Goal: Task Accomplishment & Management: Use online tool/utility

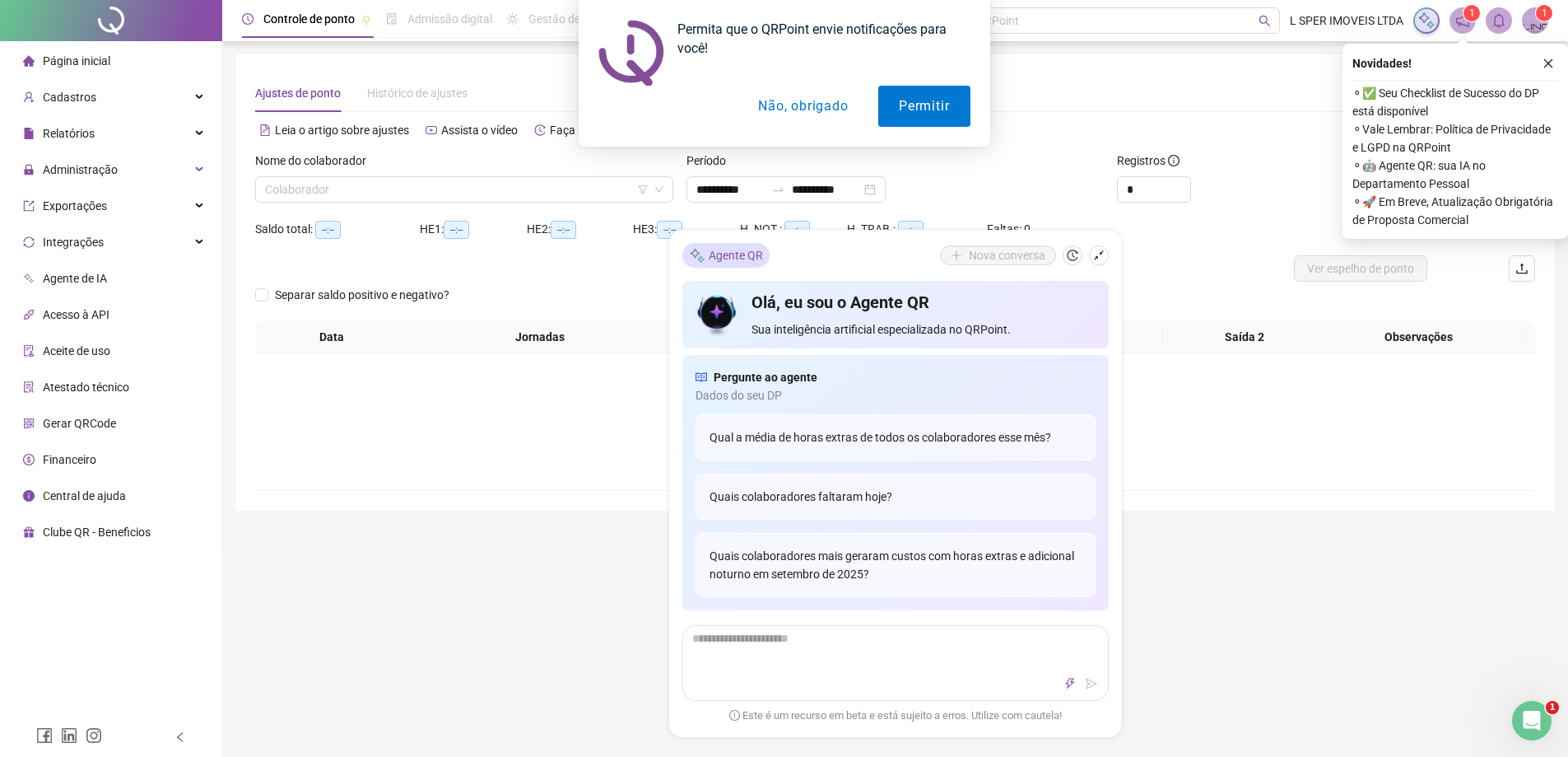
click at [1551, 62] on div "Permita que o QRPoint envie notificações para você! Permitir Não, obrigado" at bounding box center [784, 73] width 1568 height 146
click at [795, 110] on button "Não, obrigado" at bounding box center [803, 106] width 131 height 41
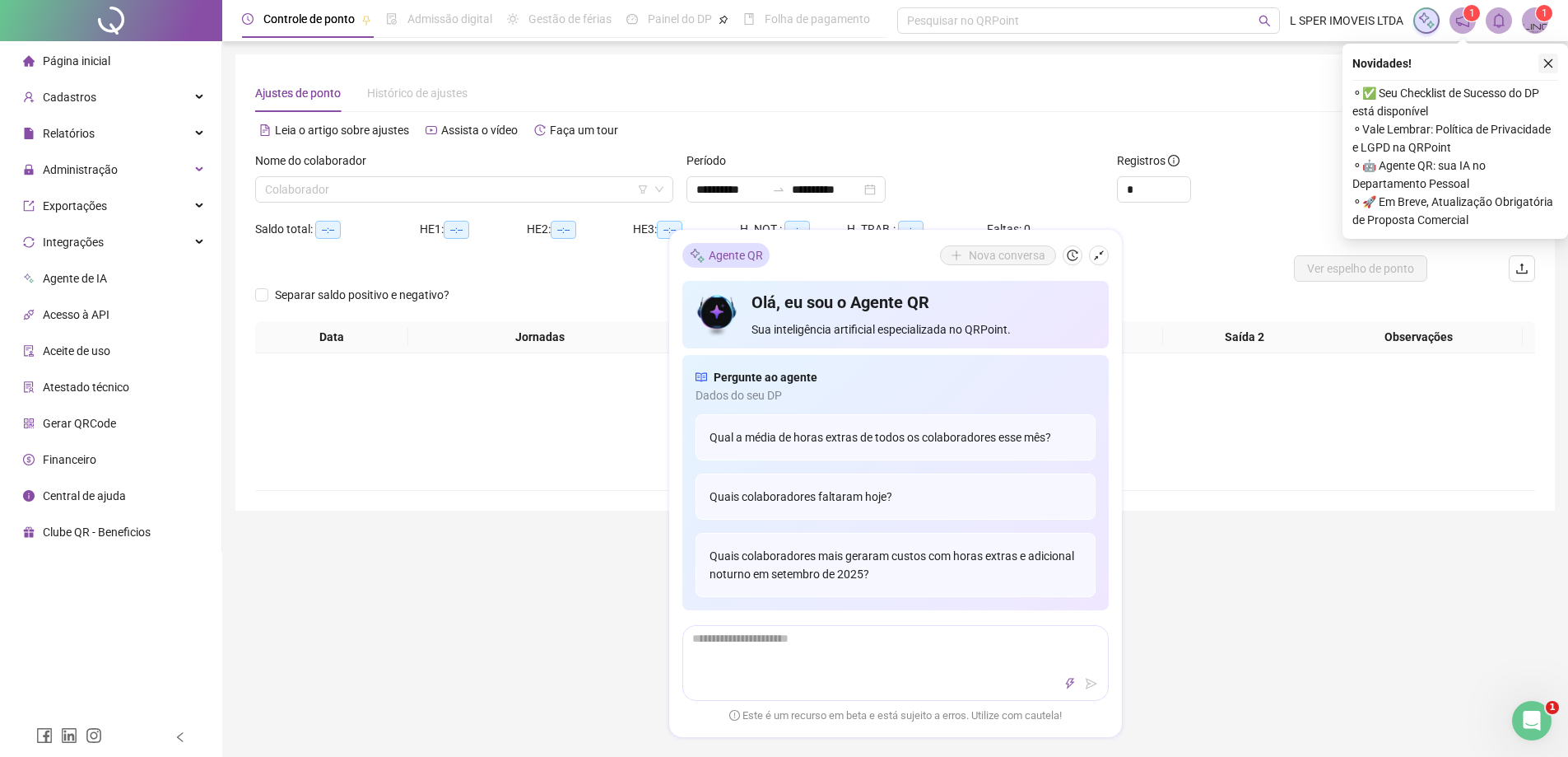
click at [1545, 69] on button "button" at bounding box center [1548, 62] width 20 height 20
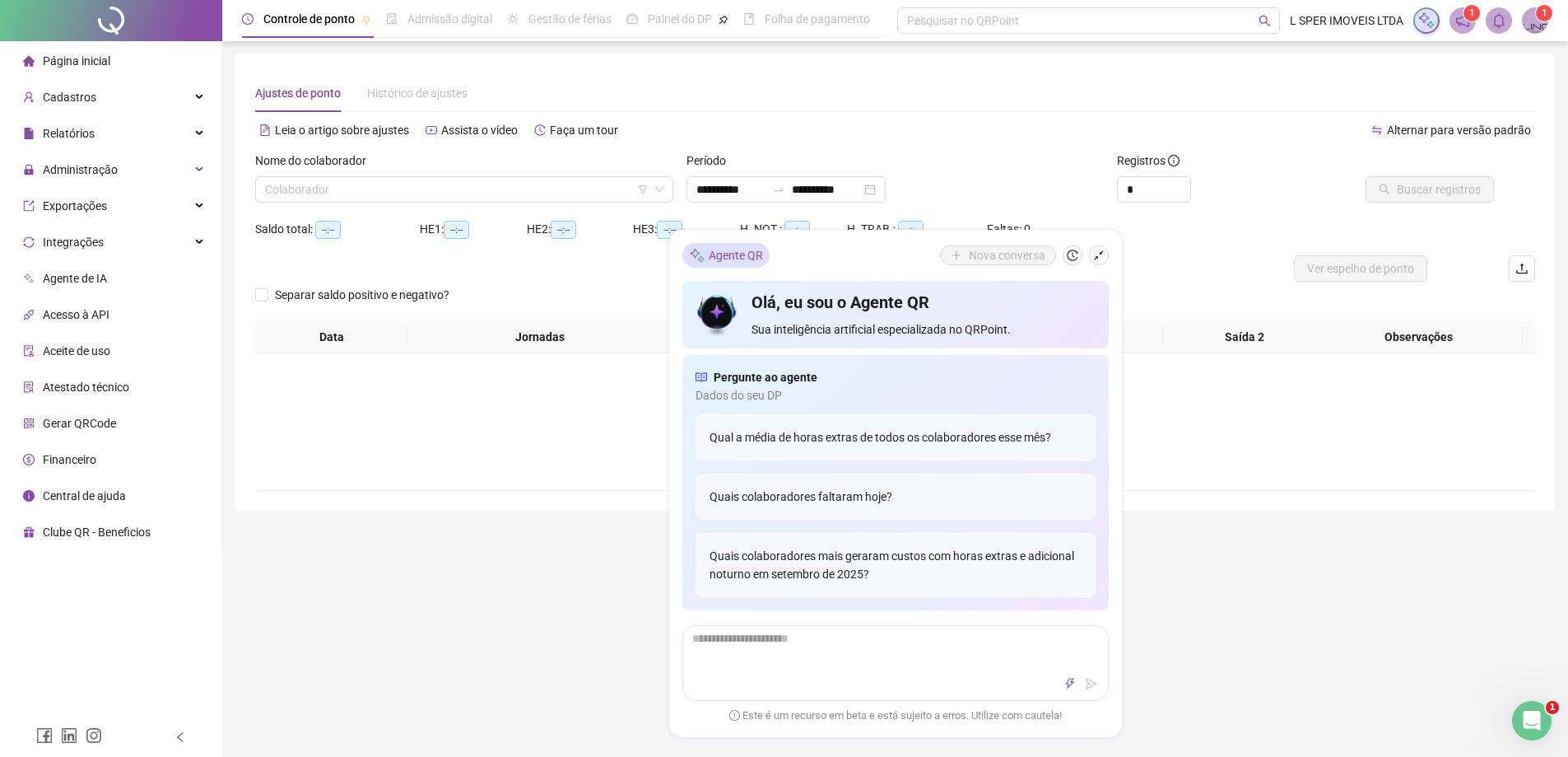
click at [582, 581] on div "**********" at bounding box center [896, 544] width 1346 height 1088
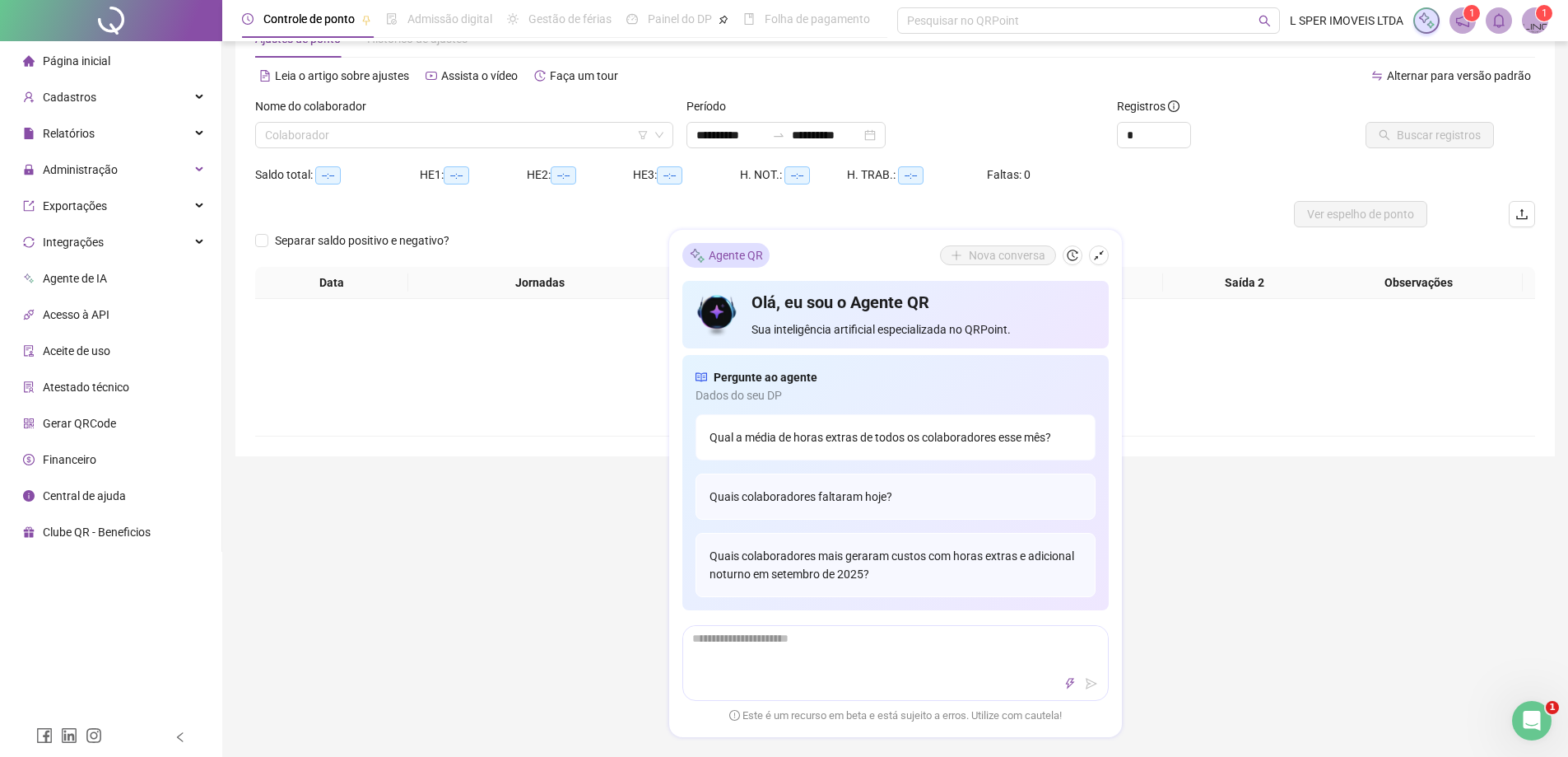
scroll to position [82, 0]
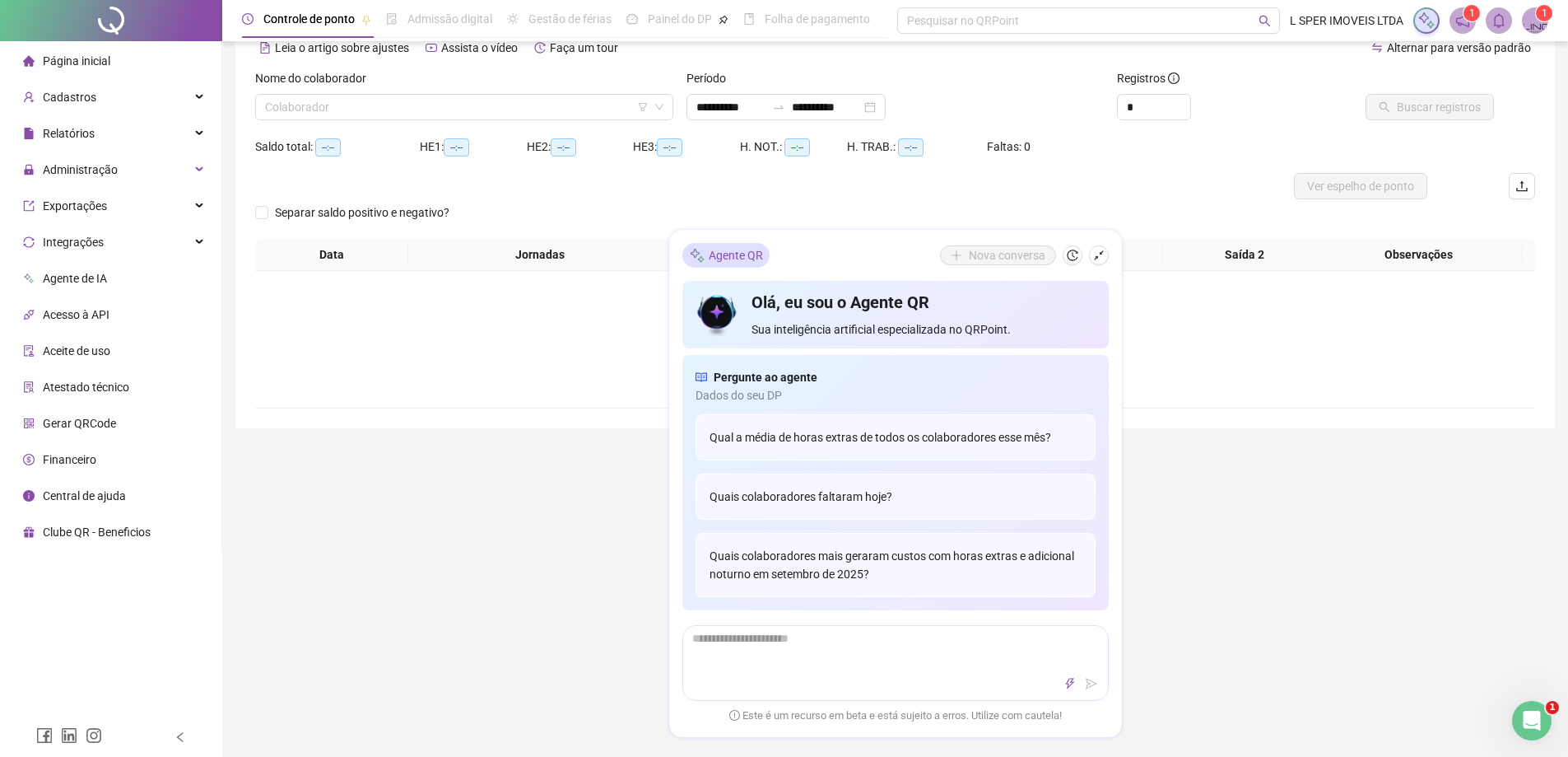
click at [1249, 597] on div "**********" at bounding box center [896, 462] width 1346 height 1088
click at [83, 175] on span "Administração" at bounding box center [80, 169] width 74 height 13
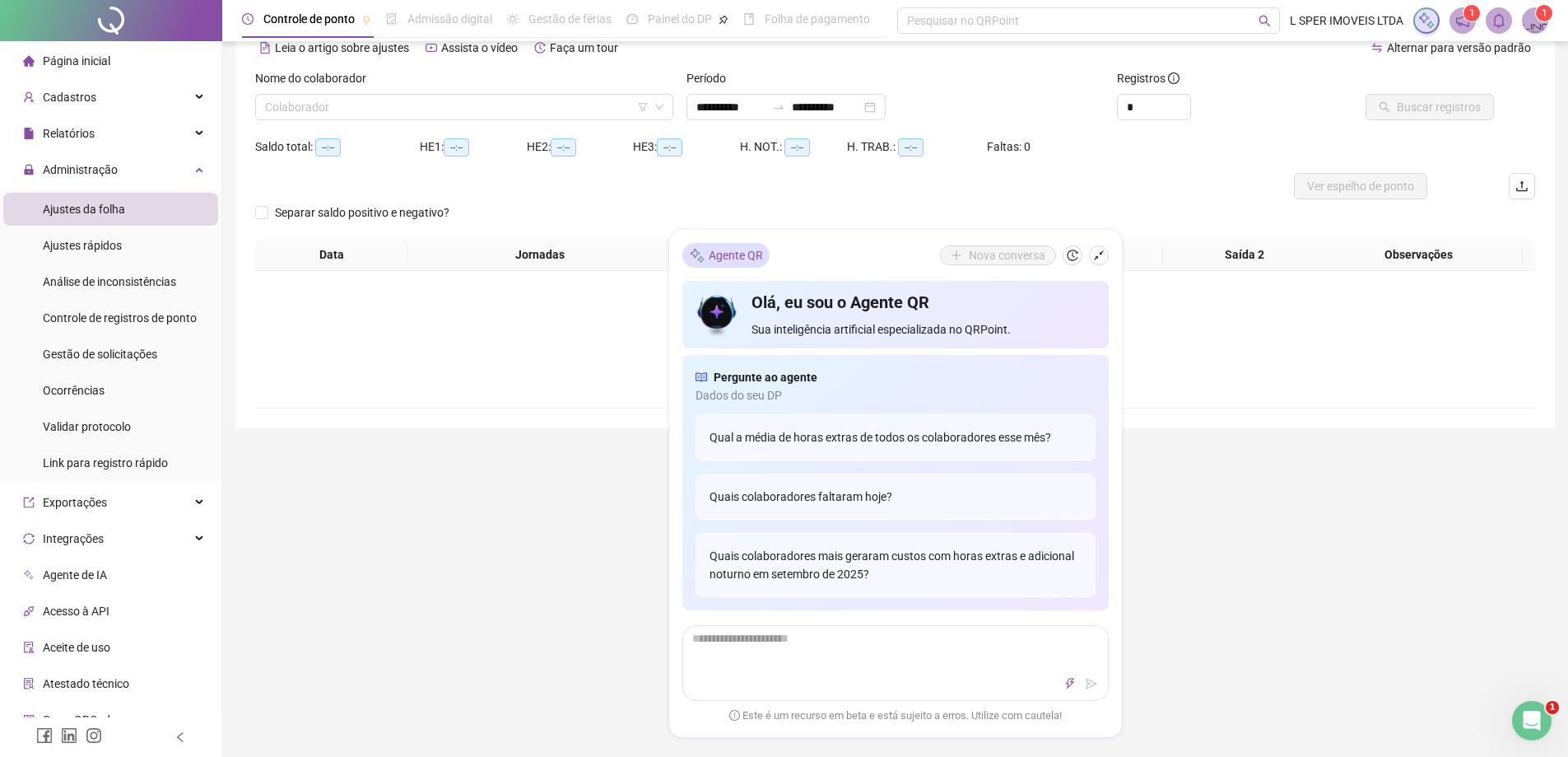
click at [88, 223] on div "Ajustes da folha" at bounding box center [84, 209] width 82 height 33
click at [95, 217] on div "Ajustes da folha" at bounding box center [84, 209] width 82 height 33
click at [474, 114] on input "search" at bounding box center [457, 107] width 384 height 25
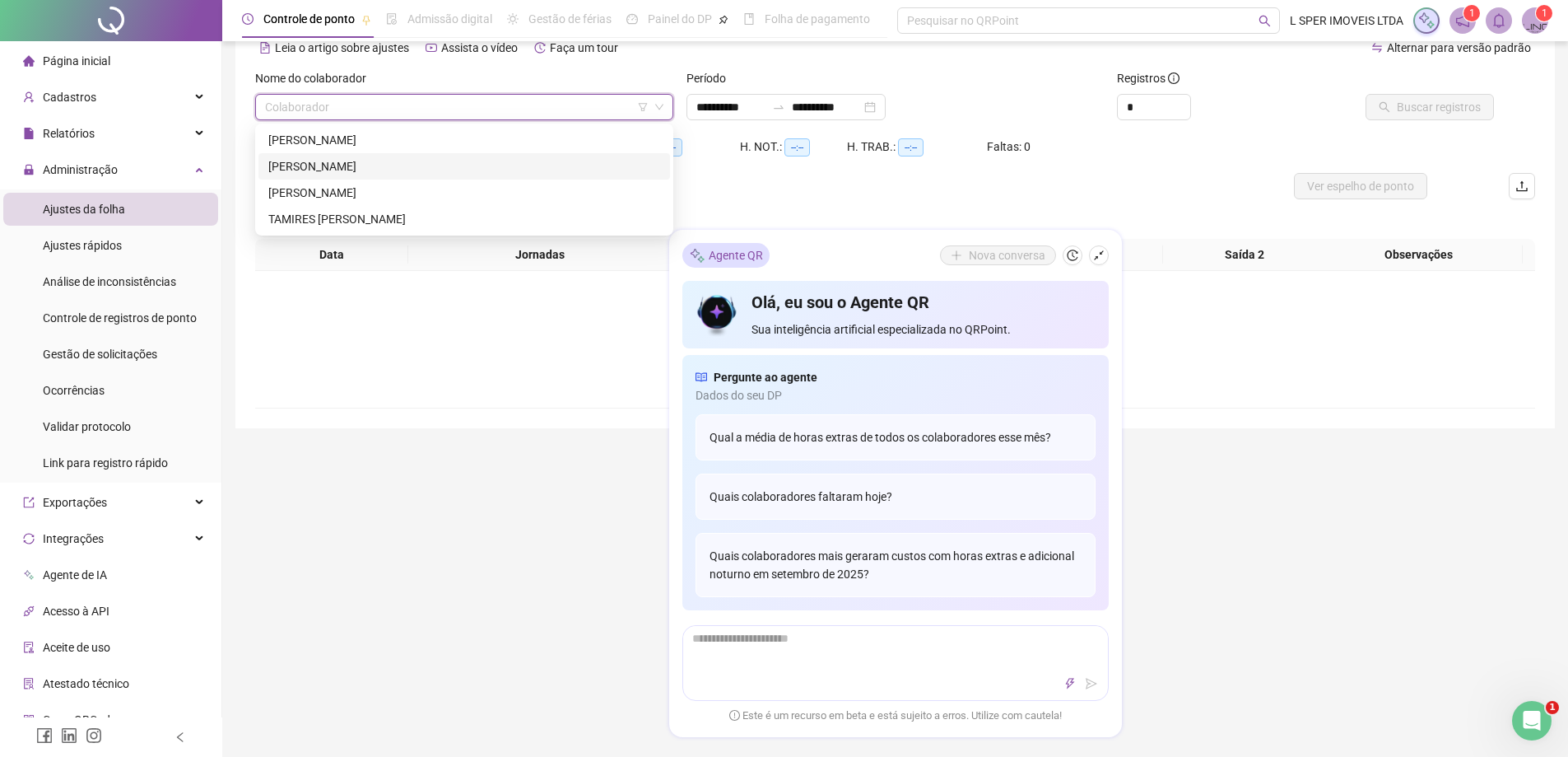
click at [437, 166] on div "[PERSON_NAME]" at bounding box center [464, 166] width 392 height 18
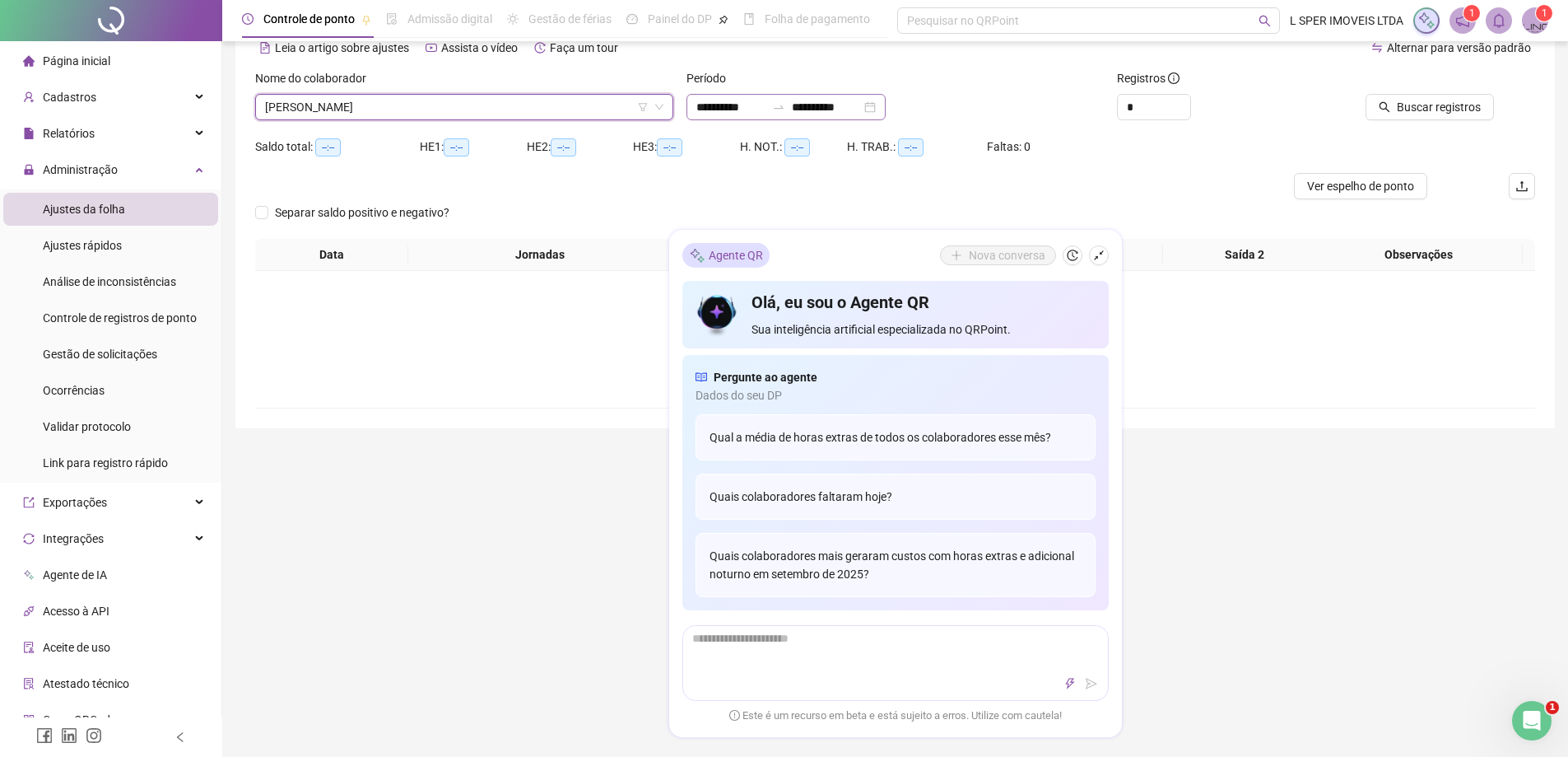
click at [785, 103] on icon "swap-right" at bounding box center [778, 107] width 13 height 13
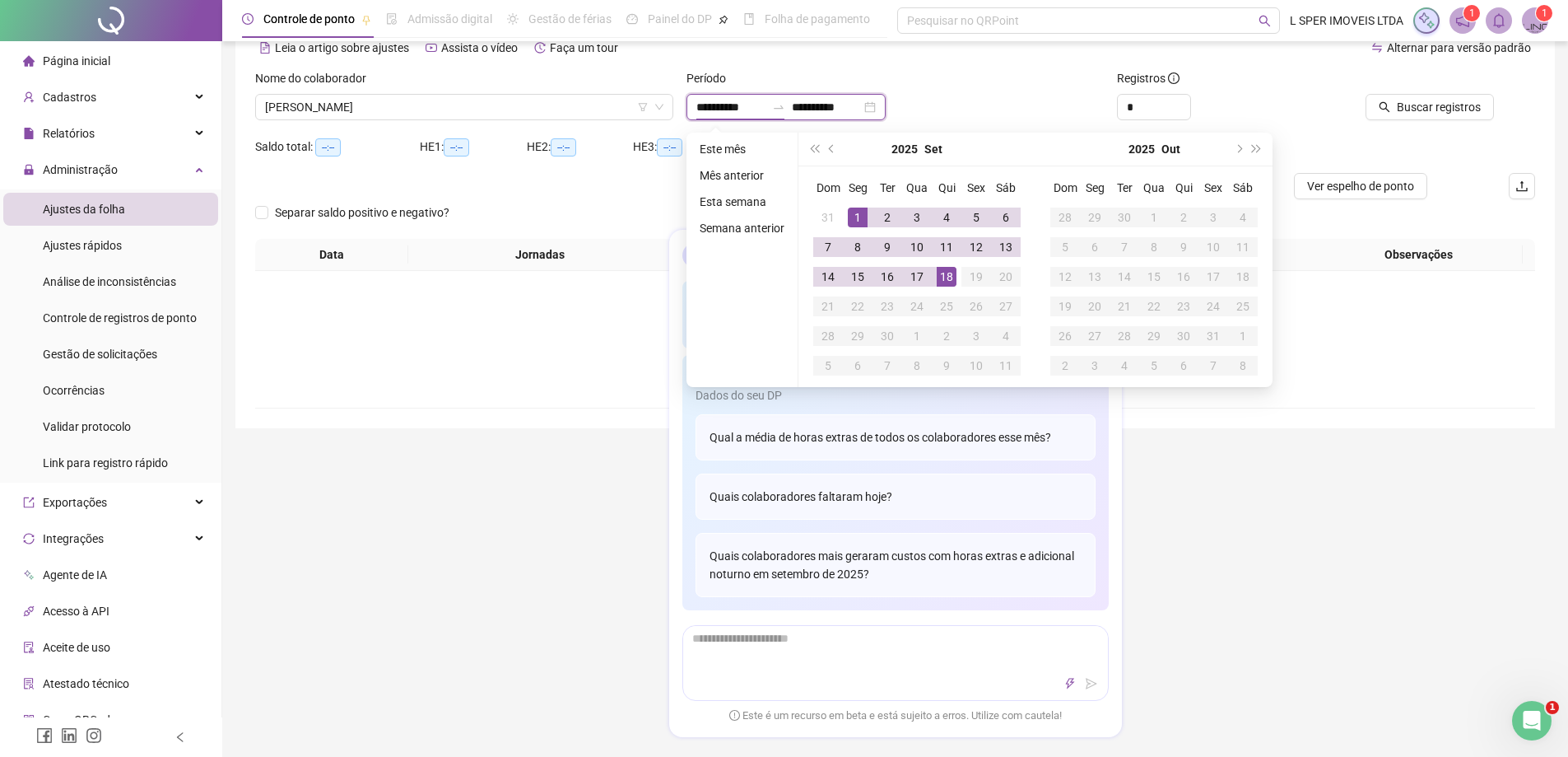
click at [810, 108] on input "**********" at bounding box center [827, 106] width 69 height 18
type input "**********"
click at [939, 267] on div "18" at bounding box center [946, 276] width 20 height 20
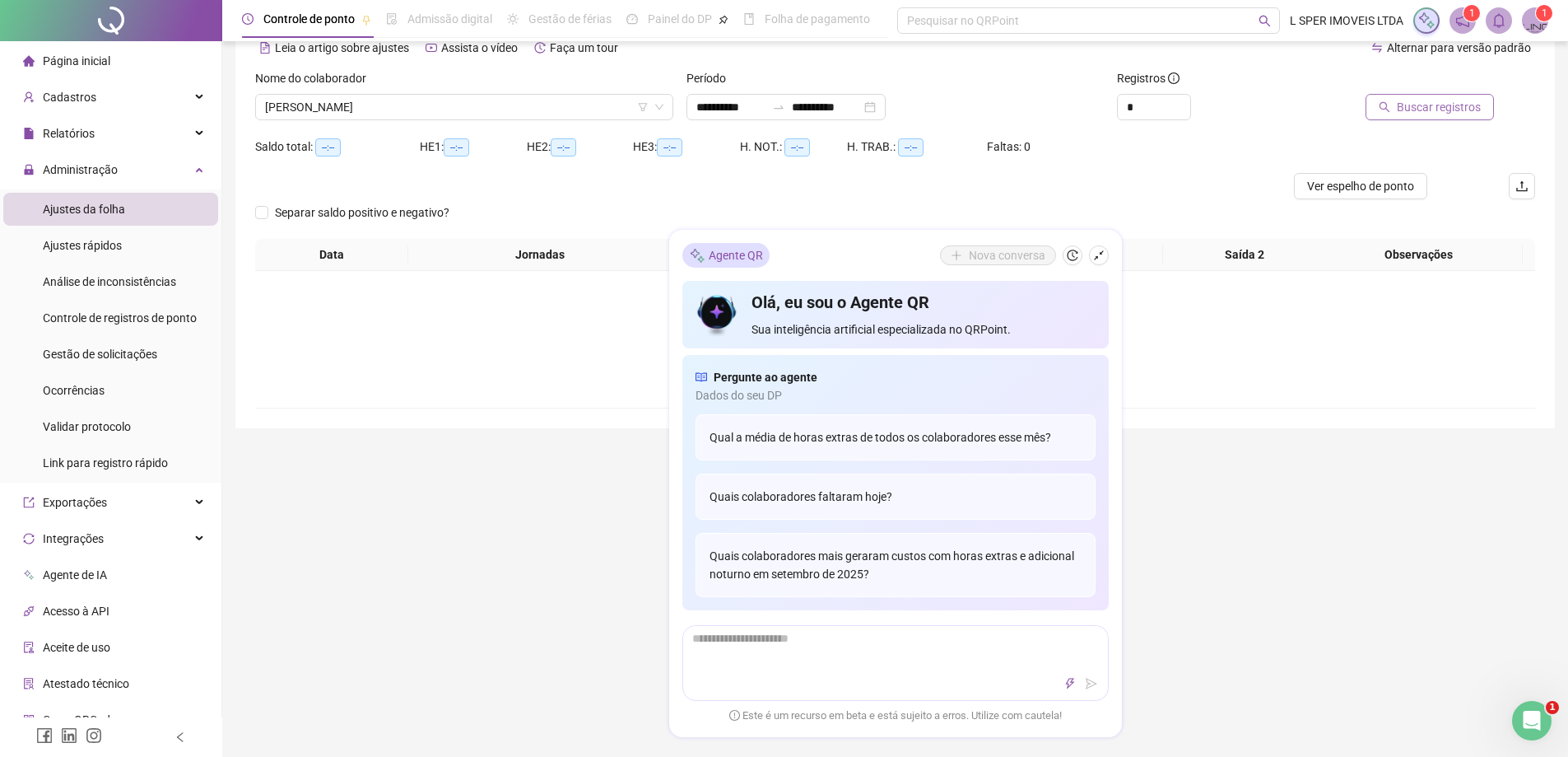
click at [1453, 105] on span "Buscar registros" at bounding box center [1439, 106] width 84 height 18
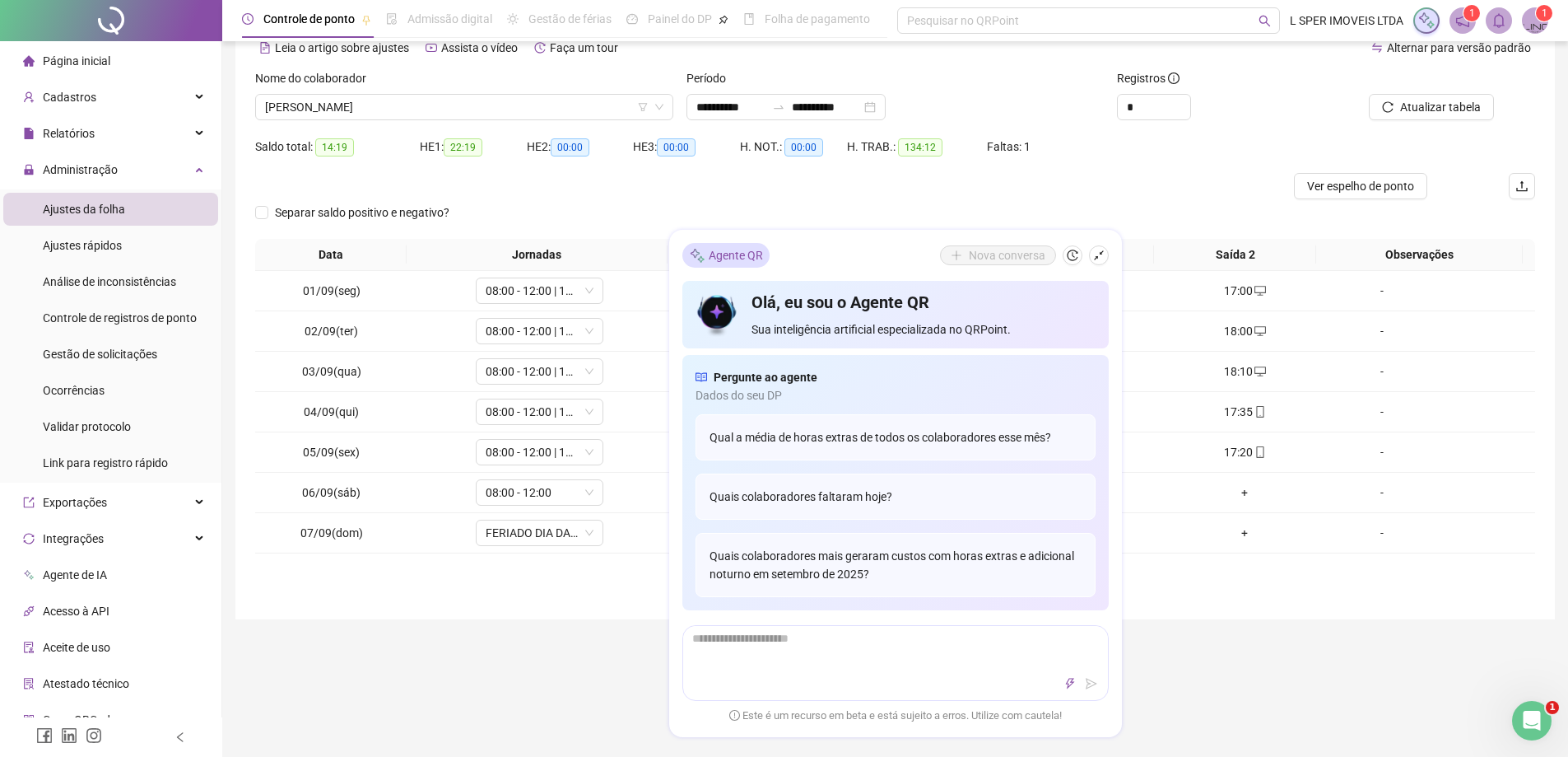
click at [892, 236] on div "Agente QR Nova conversa Olá, eu sou o Agente QR Sua inteligência artificial esp…" at bounding box center [896, 483] width 453 height 507
drag, startPoint x: 892, startPoint y: 236, endPoint x: 871, endPoint y: 337, distance: 103.2
click at [871, 337] on div "Agente QR Nova conversa Olá, eu sou o Agente QR Sua inteligência artificial esp…" at bounding box center [896, 483] width 453 height 507
click at [881, 276] on div "Agente QR Nova conversa Olá, eu sou o Agente QR Sua inteligência artificial esp…" at bounding box center [896, 483] width 453 height 507
click at [1100, 260] on icon "shrink" at bounding box center [1099, 255] width 11 height 11
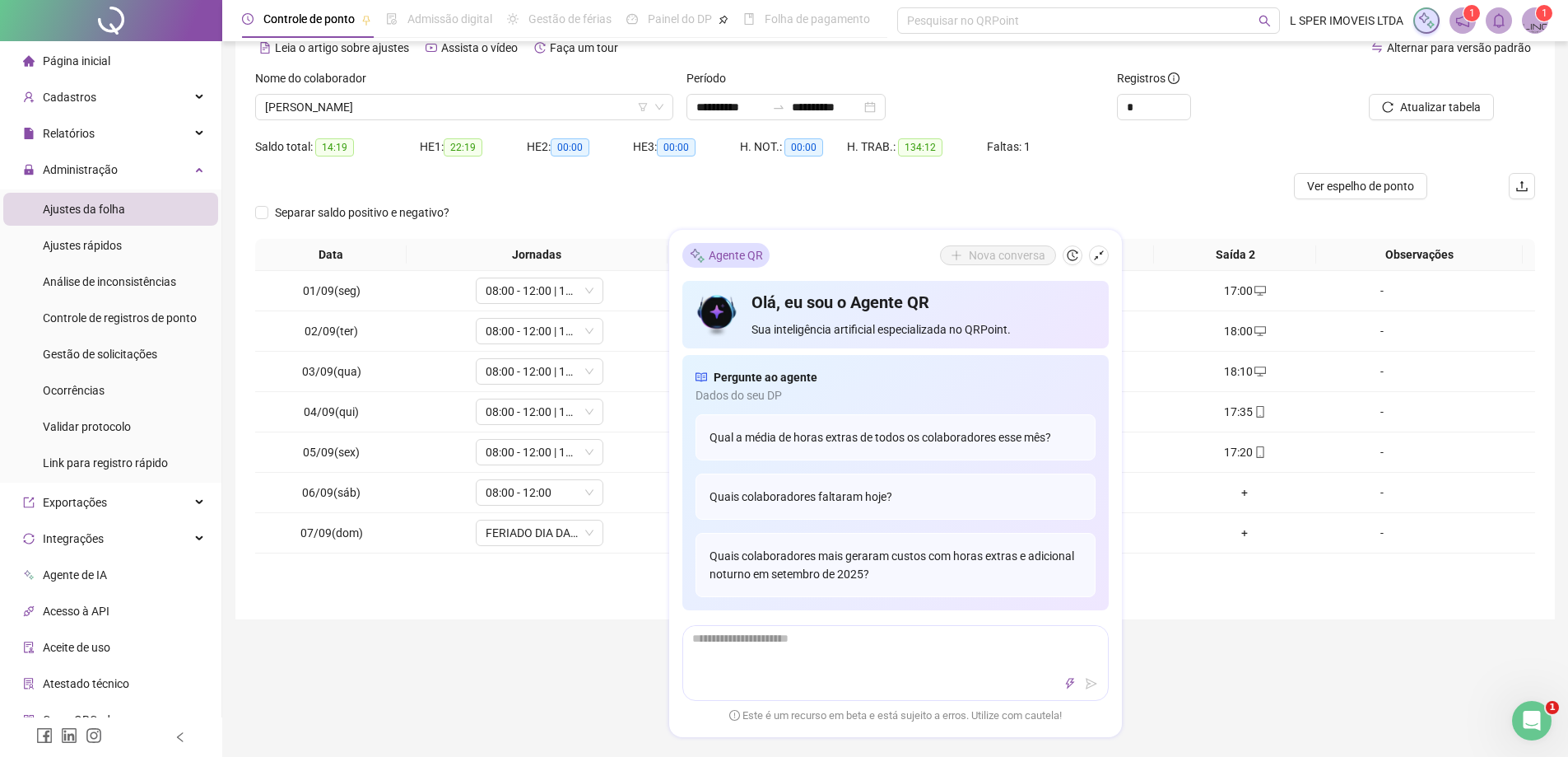
scroll to position [55, 0]
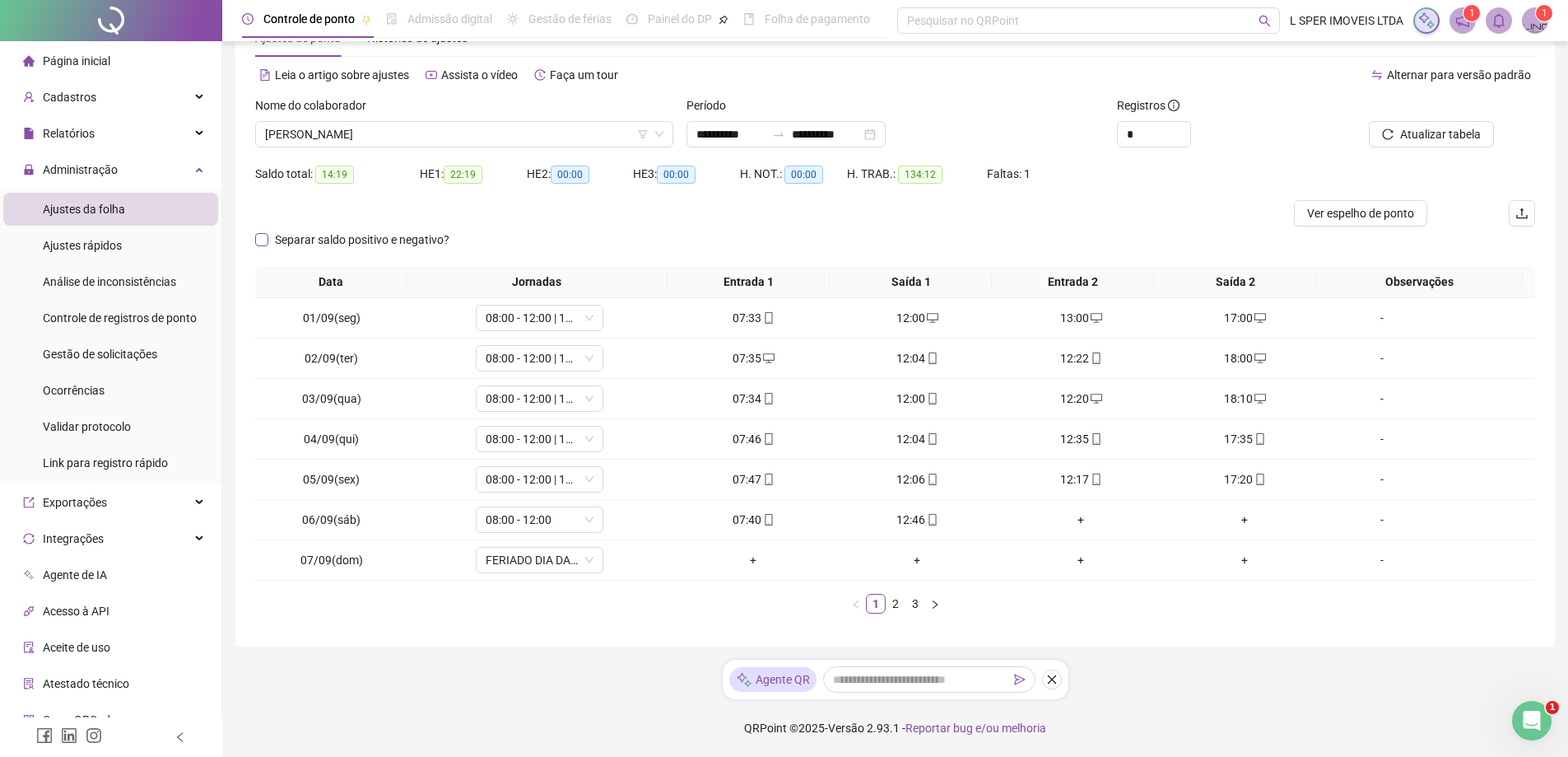
click at [364, 231] on span "Separar saldo positivo e negativo?" at bounding box center [362, 239] width 188 height 18
